Goal: Task Accomplishment & Management: Use online tool/utility

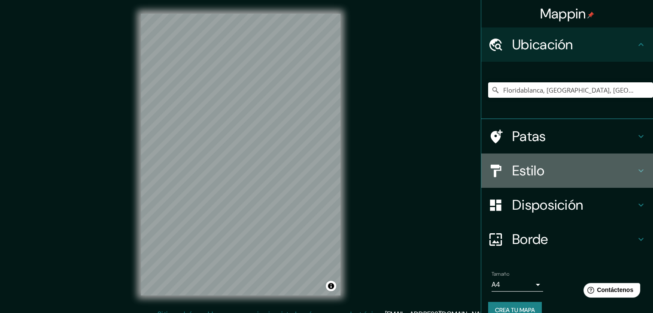
click at [525, 176] on font "Estilo" at bounding box center [528, 171] width 32 height 18
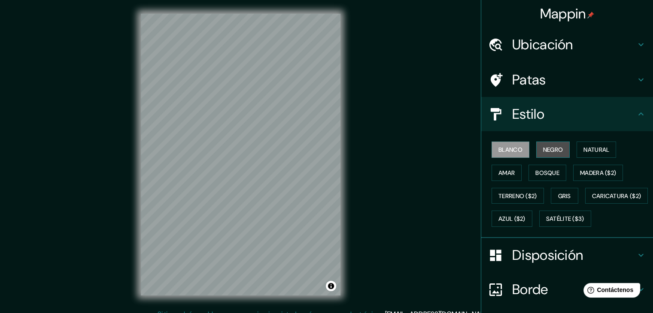
click at [554, 153] on font "Negro" at bounding box center [553, 150] width 20 height 8
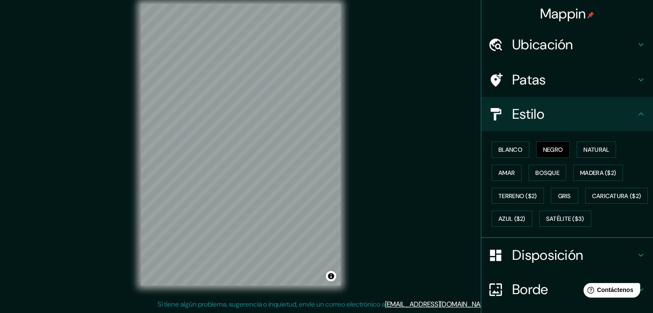
click at [340, 194] on div "© Mapbox © OpenStreetMap Improve this map" at bounding box center [240, 145] width 227 height 310
click at [265, 296] on div "© Mapbox © OpenStreetMap Improve this map" at bounding box center [240, 145] width 227 height 310
click at [213, 304] on html "Mappin Ubicación Floridablanca, [GEOGRAPHIC_DATA], [GEOGRAPHIC_DATA] Patas Esti…" at bounding box center [326, 146] width 653 height 313
click at [329, 294] on div "© Mapbox © OpenStreetMap Improve this map" at bounding box center [240, 145] width 227 height 310
click at [352, 217] on div "© Mapbox © OpenStreetMap Improve this map" at bounding box center [240, 145] width 227 height 310
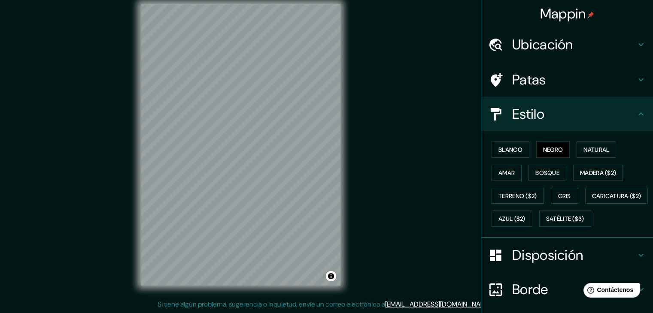
click at [367, 234] on div "Mappin Ubicación Floridablanca, [GEOGRAPHIC_DATA], [GEOGRAPHIC_DATA] Patas Esti…" at bounding box center [326, 151] width 653 height 323
click at [370, 143] on div "Mappin Ubicación Floridablanca, [GEOGRAPHIC_DATA], [GEOGRAPHIC_DATA] Patas Esti…" at bounding box center [326, 151] width 653 height 323
click at [375, 191] on div "Mappin Ubicación Floridablanca, [GEOGRAPHIC_DATA], [GEOGRAPHIC_DATA] Patas Esti…" at bounding box center [326, 151] width 653 height 323
